Goal: Information Seeking & Learning: Find contact information

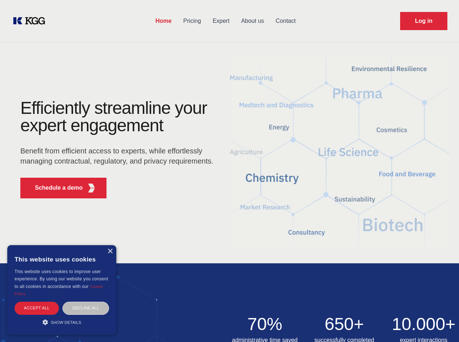
click at [229, 171] on div "Efficiently streamline your expert engagement Benefit from efficient access to …" at bounding box center [119, 151] width 221 height 105
click at [54, 188] on p "Schedule a demo" at bounding box center [59, 188] width 48 height 9
click at [110, 252] on div "× This website uses cookies This website uses cookies to improve user experienc…" at bounding box center [61, 290] width 109 height 90
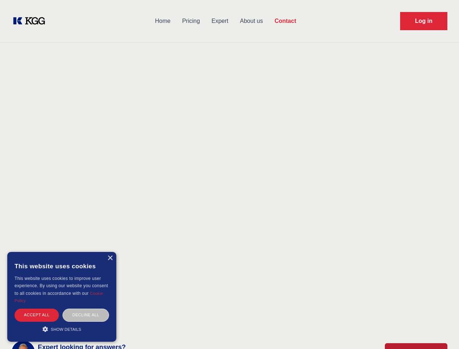
click at [37, 308] on div "Accept all" at bounding box center [37, 314] width 44 height 13
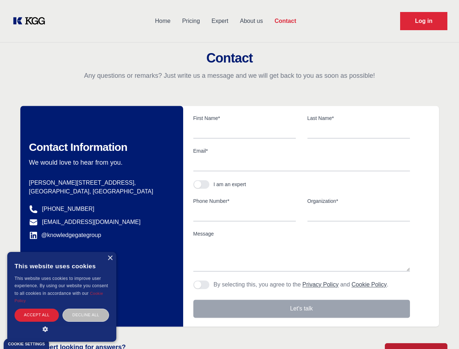
click at [86, 308] on div "Decline all" at bounding box center [85, 314] width 46 height 13
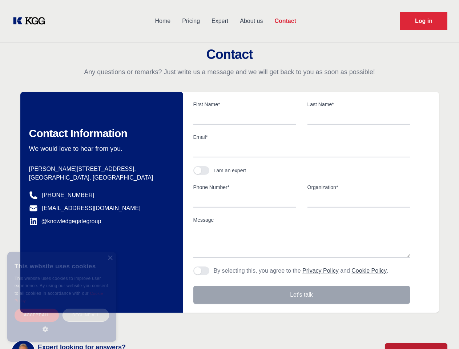
click at [62, 322] on main "Contact Any questions or remarks? Just write us a message and we will get back …" at bounding box center [229, 189] width 459 height 378
